Goal: Information Seeking & Learning: Learn about a topic

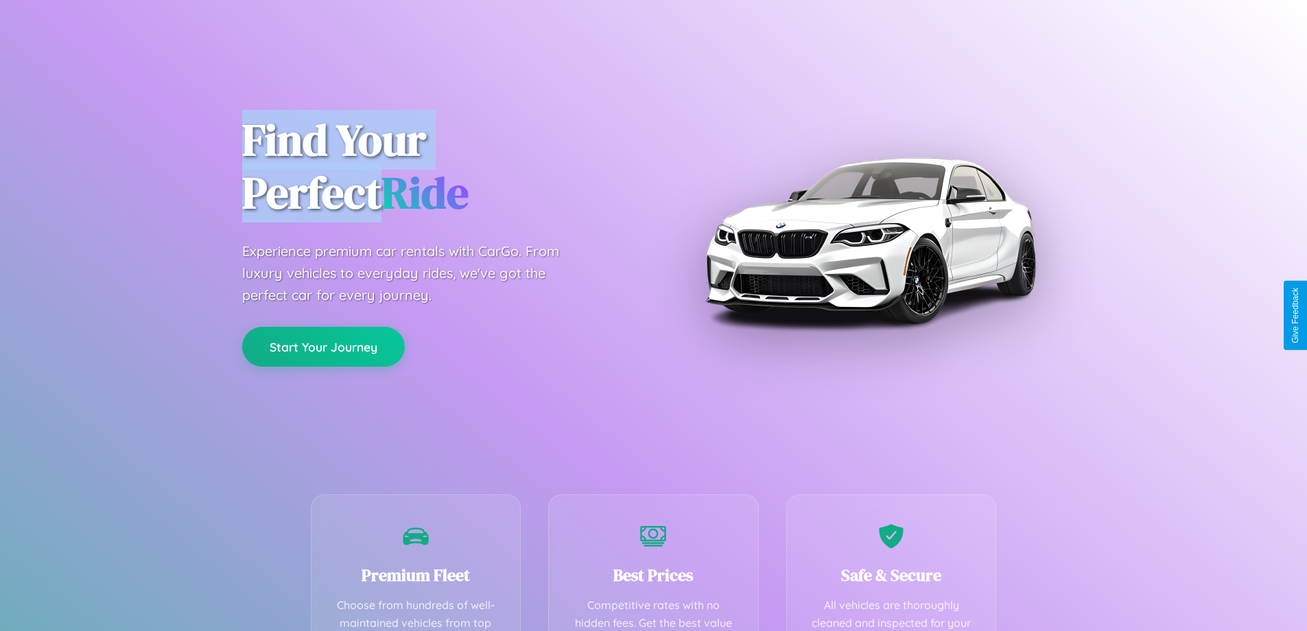
scroll to position [400, 0]
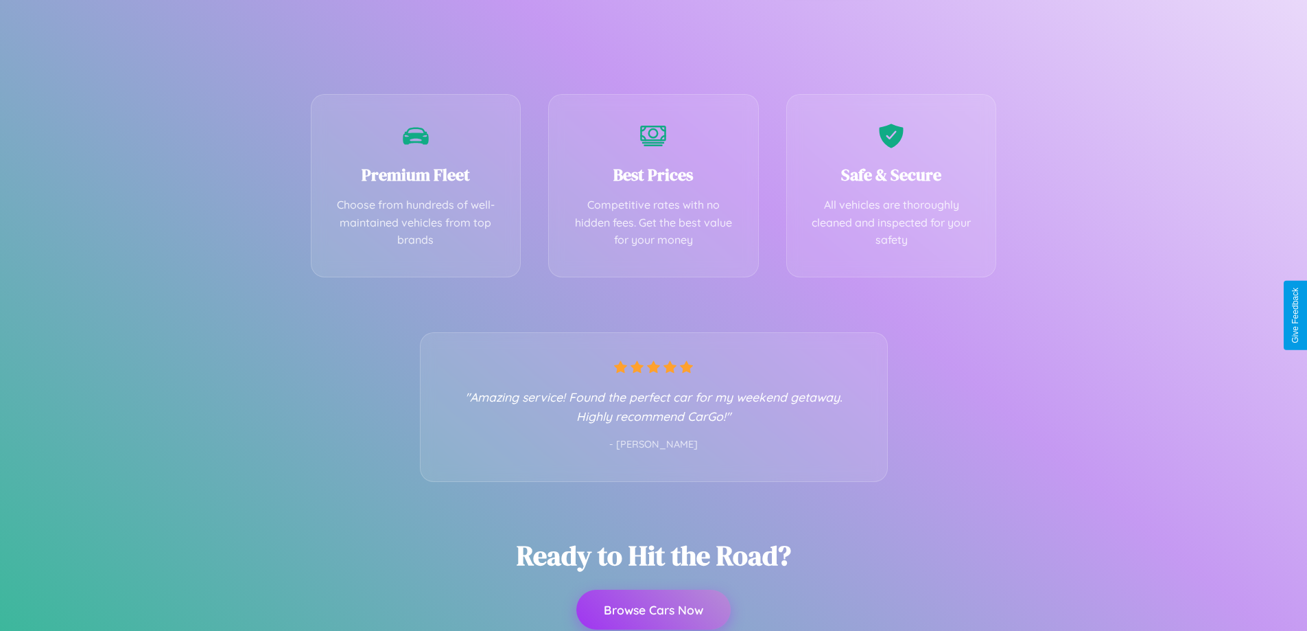
click at [653, 610] on button "Browse Cars Now" at bounding box center [653, 609] width 154 height 40
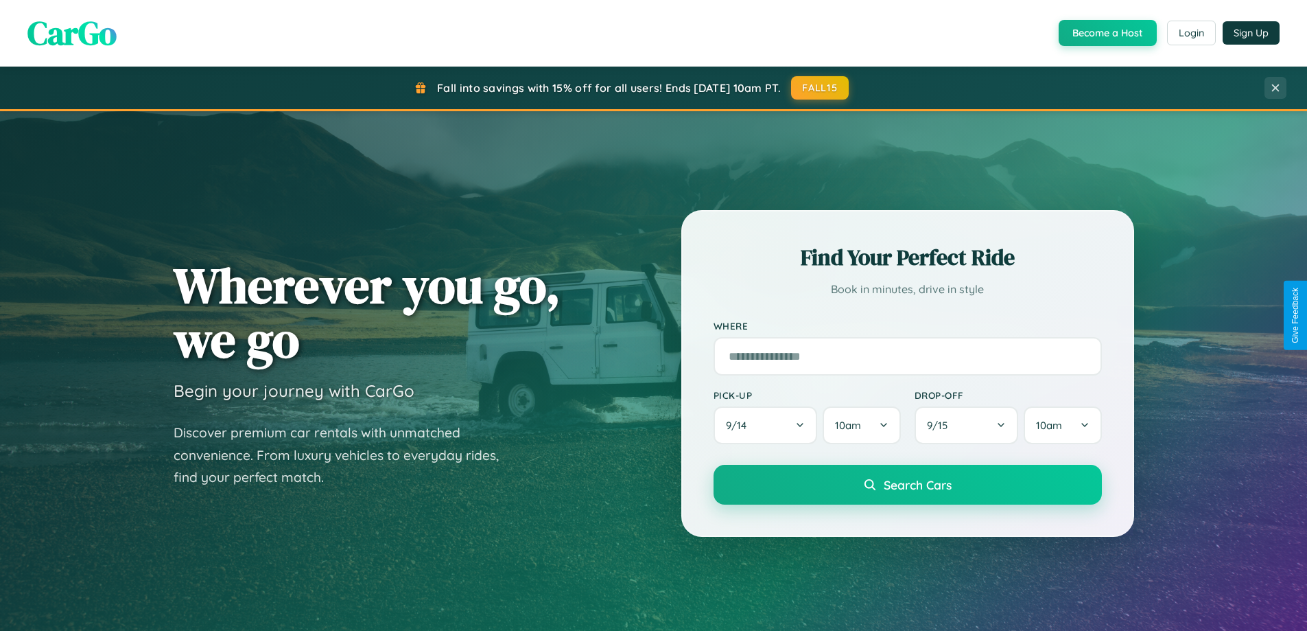
scroll to position [2641, 0]
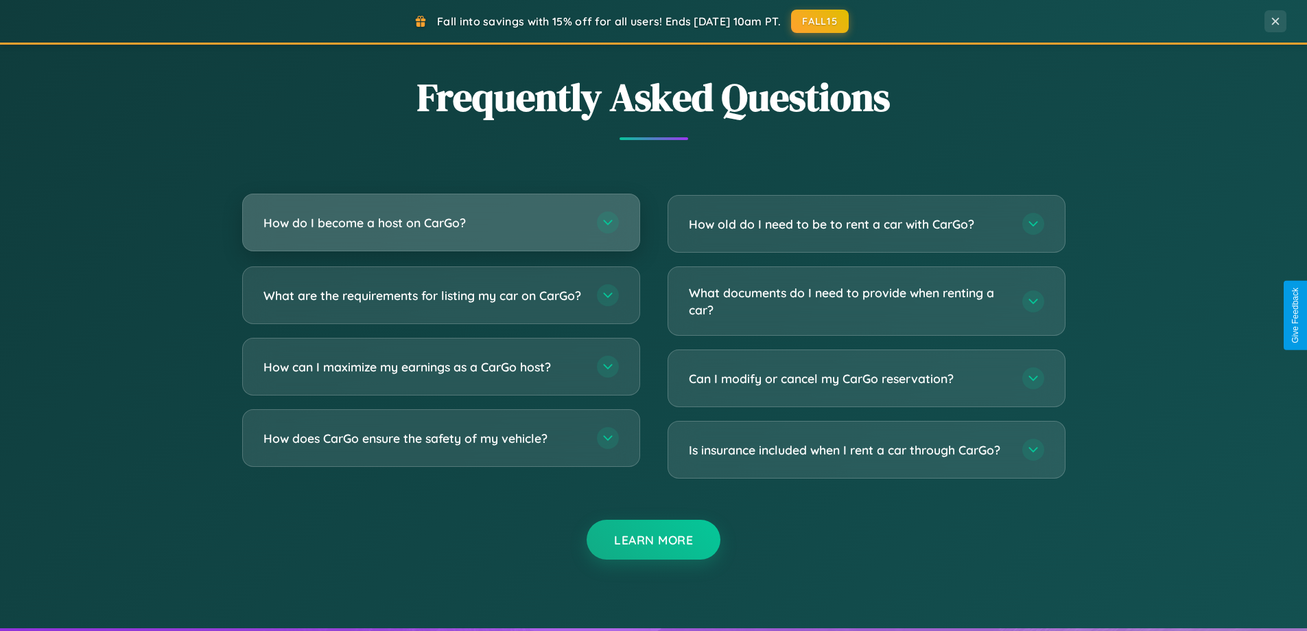
click at [441, 222] on h3 "How do I become a host on CarGo?" at bounding box center [424, 222] width 320 height 17
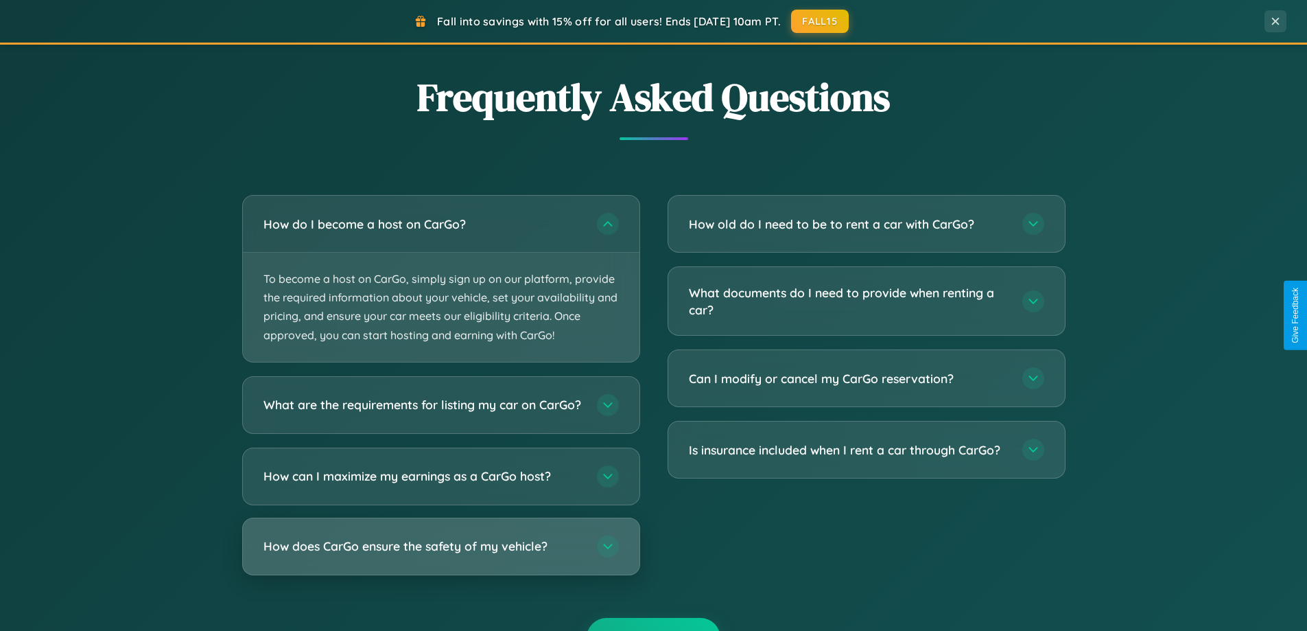
click at [441, 554] on h3 "How does CarGo ensure the safety of my vehicle?" at bounding box center [424, 545] width 320 height 17
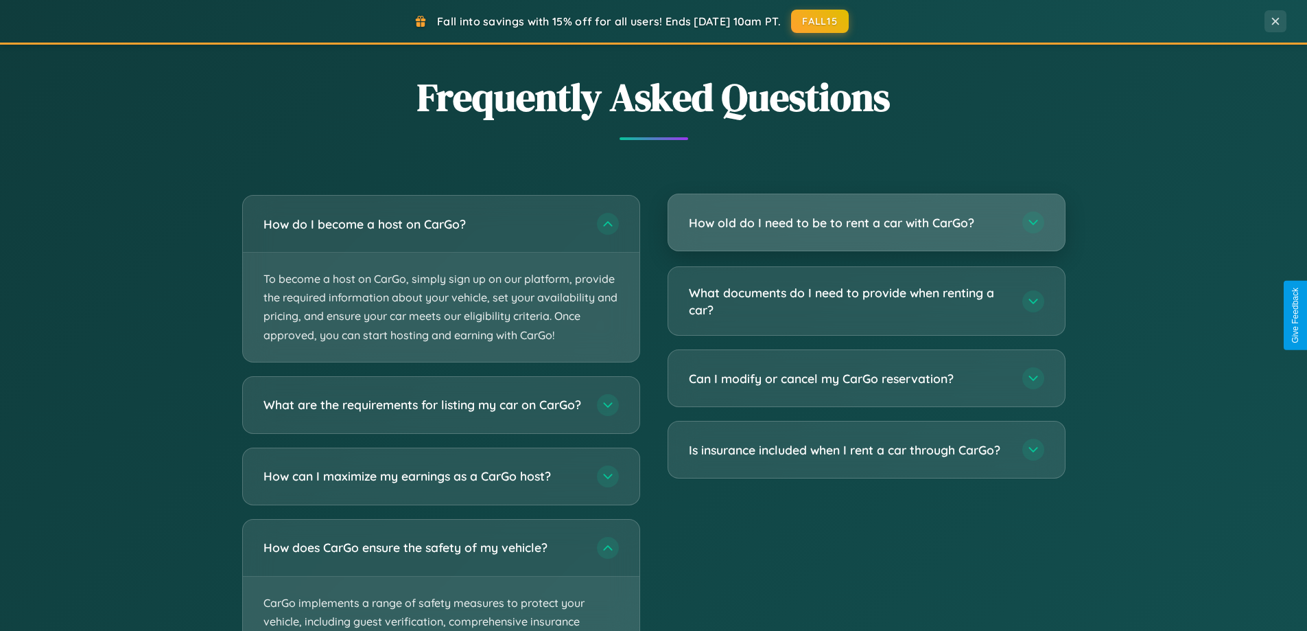
click at [866, 222] on h3 "How old do I need to be to rent a car with CarGo?" at bounding box center [849, 222] width 320 height 17
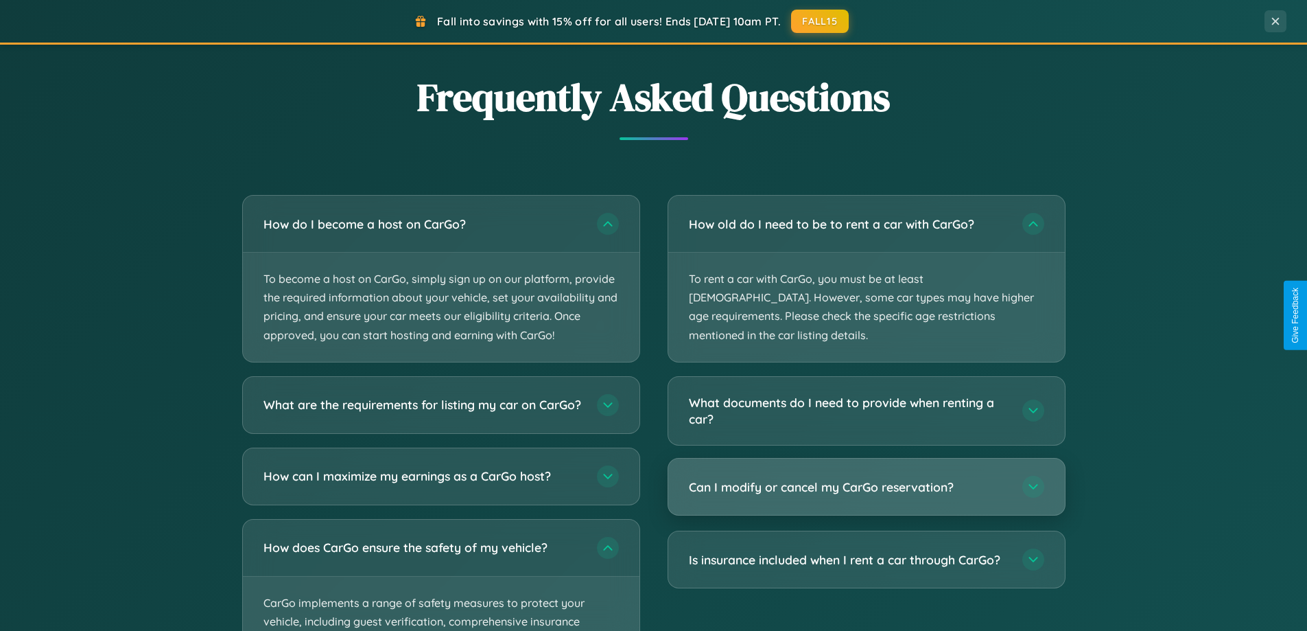
click at [866, 478] on h3 "Can I modify or cancel my CarGo reservation?" at bounding box center [849, 486] width 320 height 17
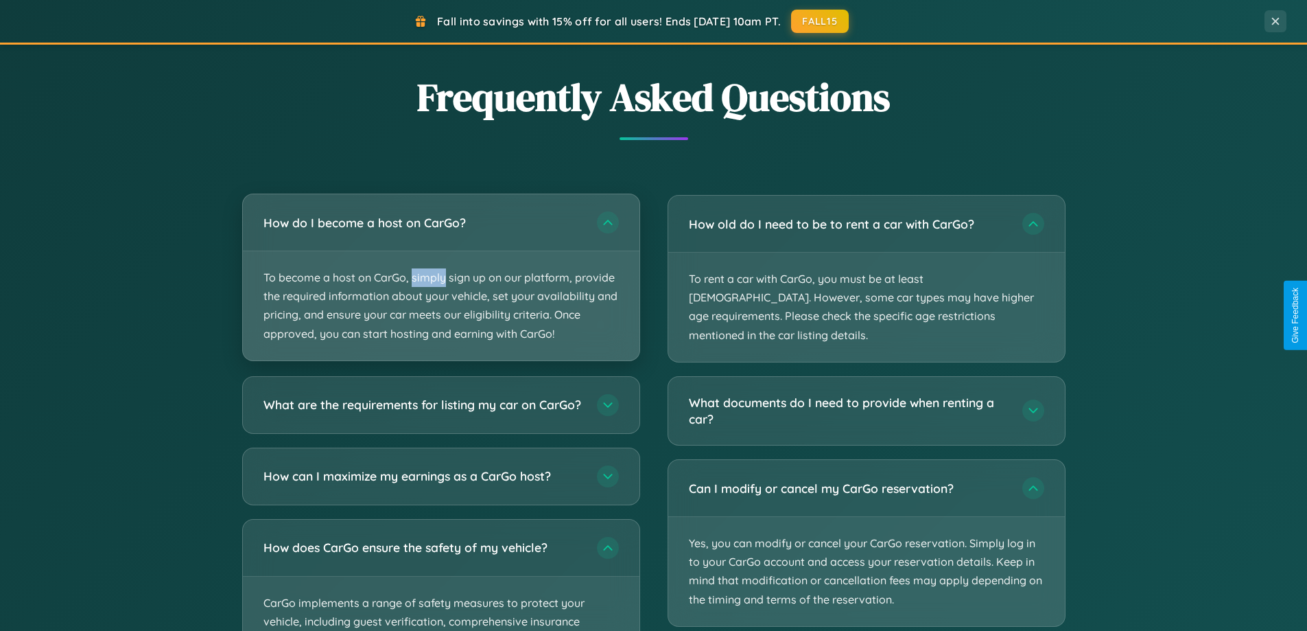
click at [441, 278] on p "To become a host on CarGo, simply sign up on our platform, provide the required…" at bounding box center [441, 305] width 397 height 109
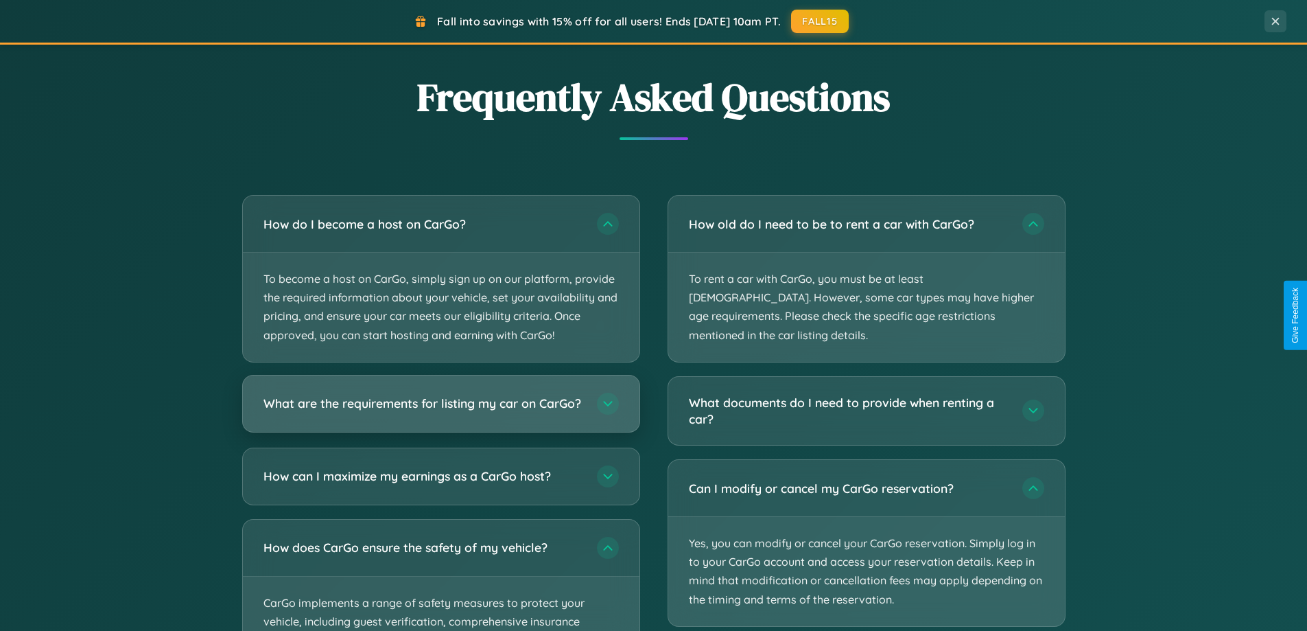
click at [441, 410] on h3 "What are the requirements for listing my car on CarGo?" at bounding box center [424, 403] width 320 height 17
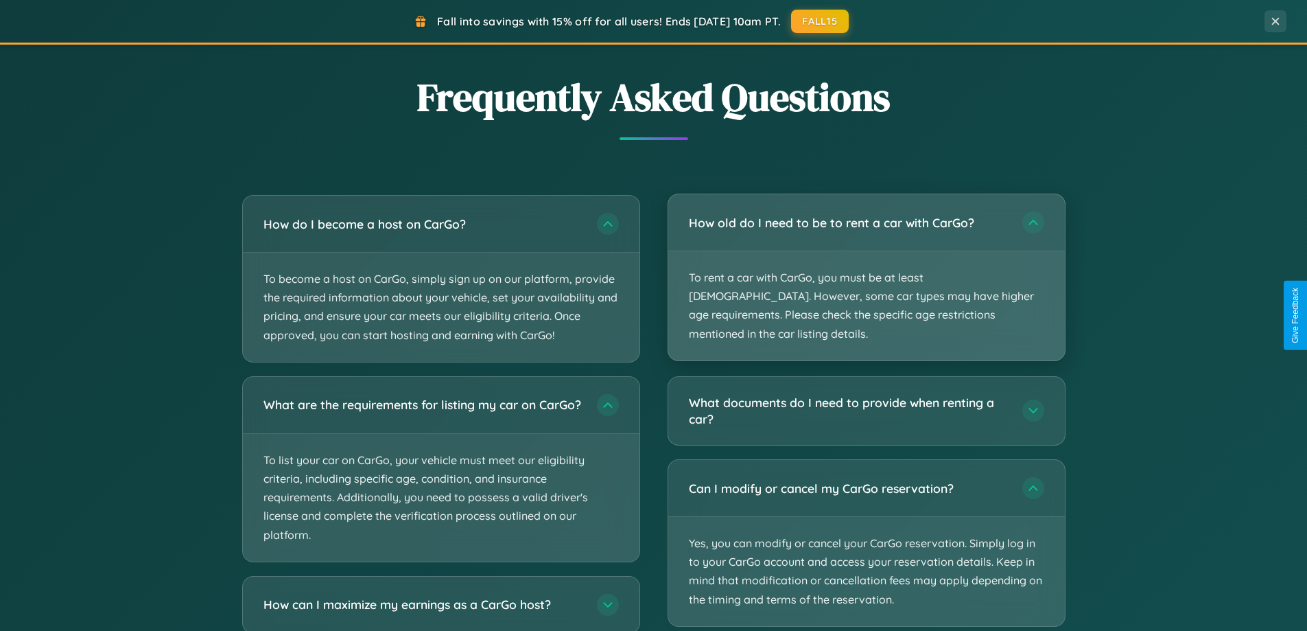
click at [866, 268] on p "To rent a car with CarGo, you must be at least [DEMOGRAPHIC_DATA]. However, som…" at bounding box center [866, 305] width 397 height 109
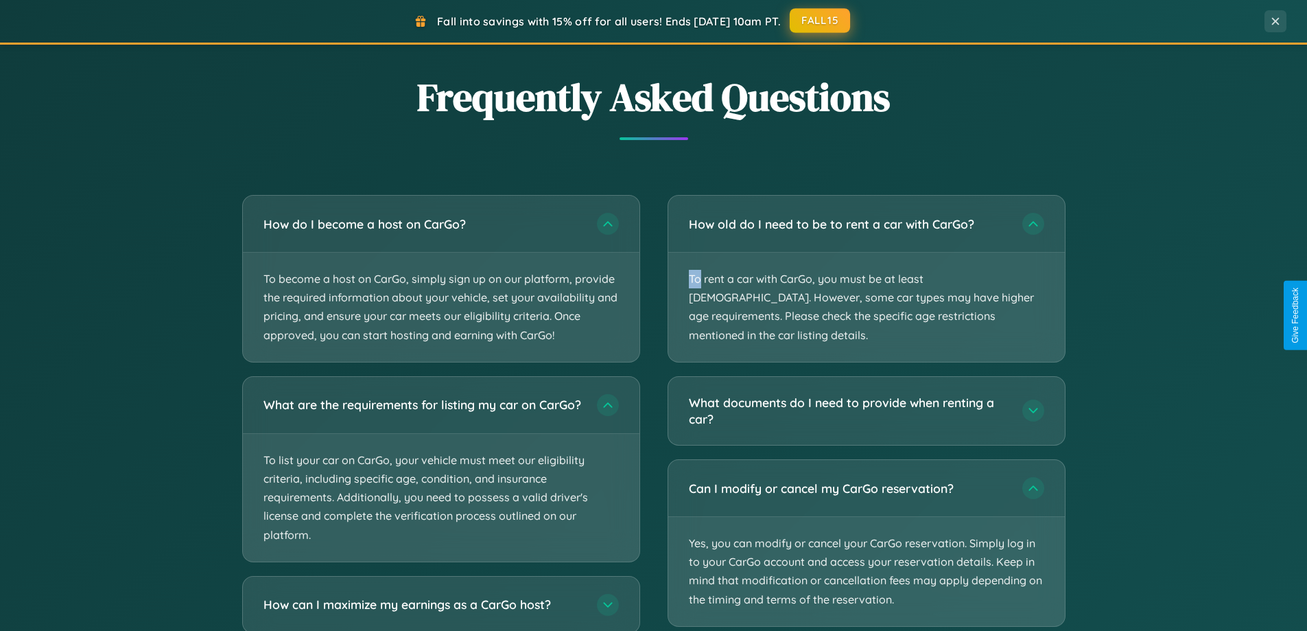
click at [821, 21] on button "FALL15" at bounding box center [820, 20] width 60 height 25
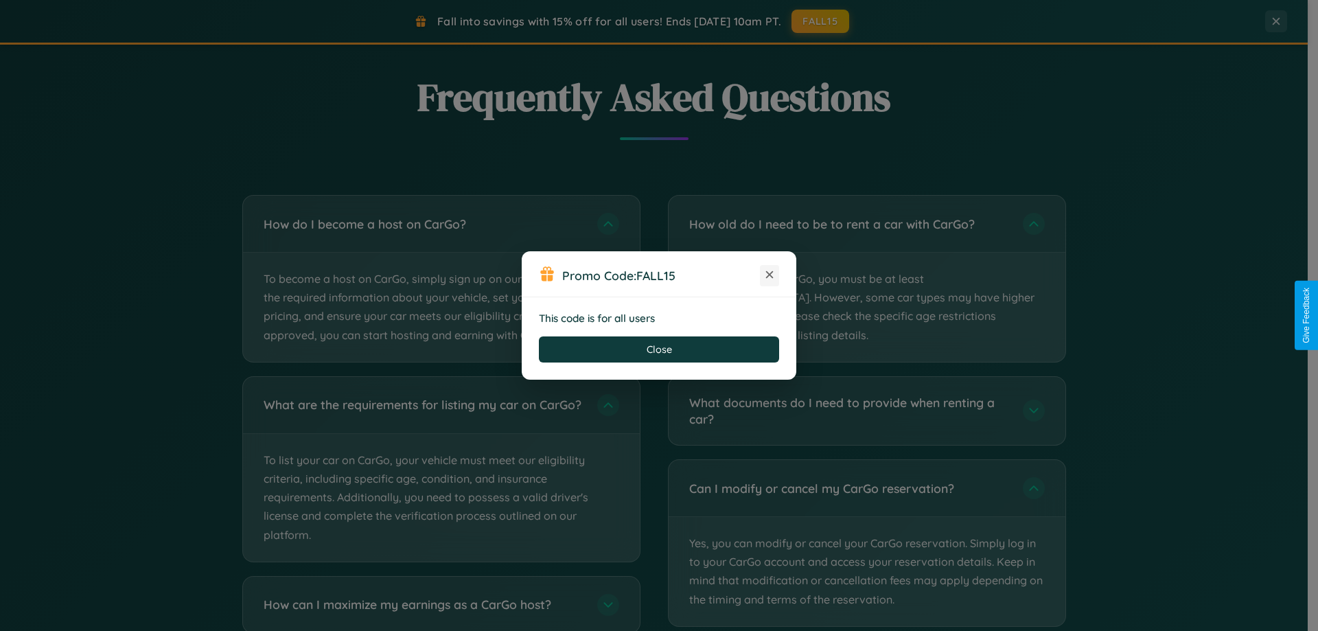
click at [769, 275] on icon at bounding box center [769, 275] width 14 height 14
